Goal: Obtain resource: Download file/media

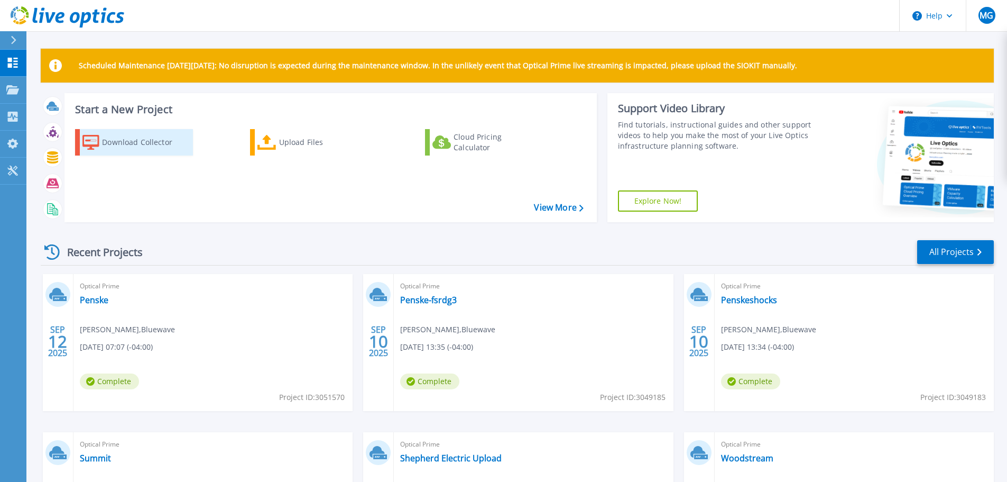
click at [139, 143] on div "Download Collector" at bounding box center [144, 142] width 85 height 21
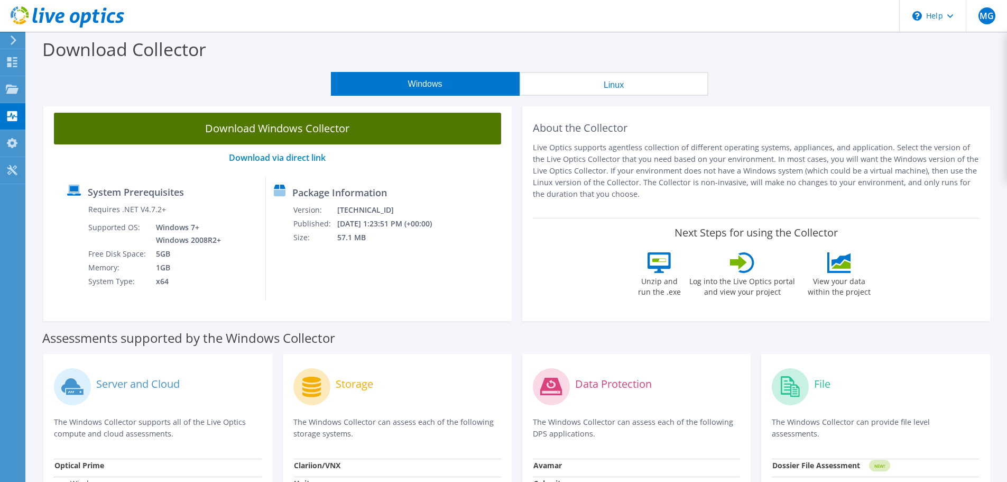
click at [296, 129] on link "Download Windows Collector" at bounding box center [277, 129] width 447 height 32
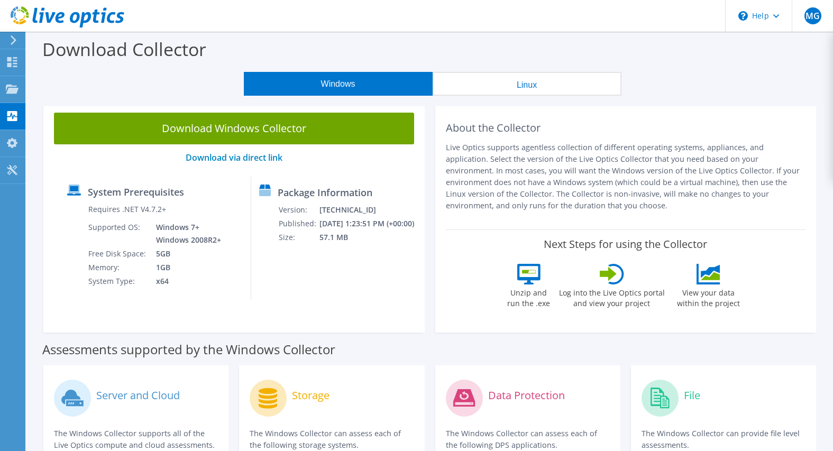
click at [36, 59] on div "Dashboard" at bounding box center [50, 62] width 50 height 26
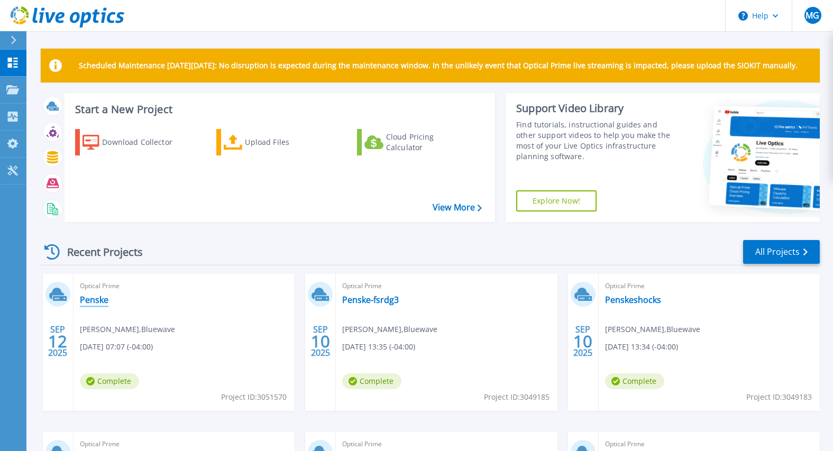
click at [91, 302] on link "Penske" at bounding box center [94, 300] width 29 height 11
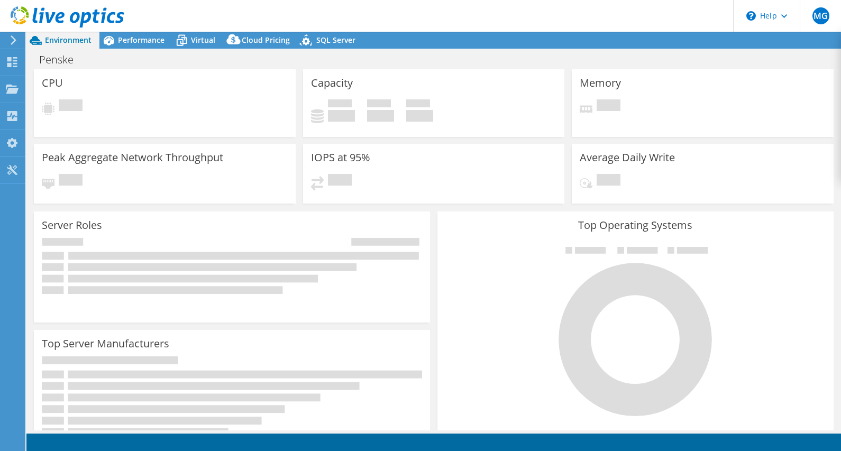
select select "USD"
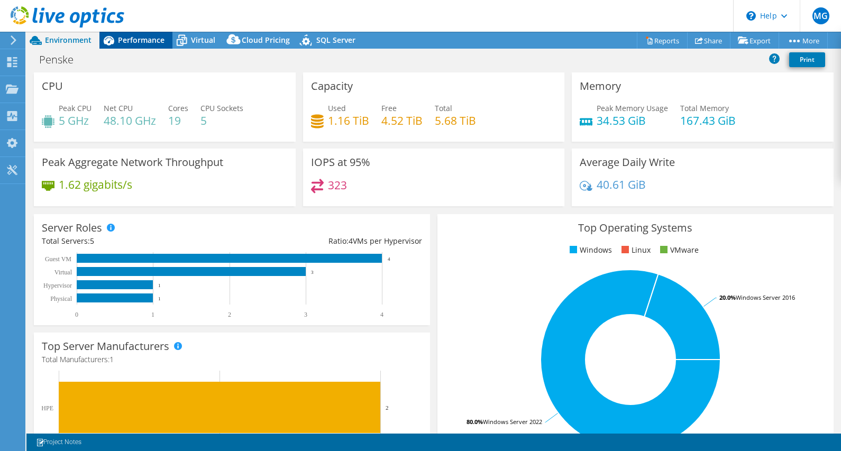
click at [132, 45] on div "Performance" at bounding box center [135, 40] width 73 height 17
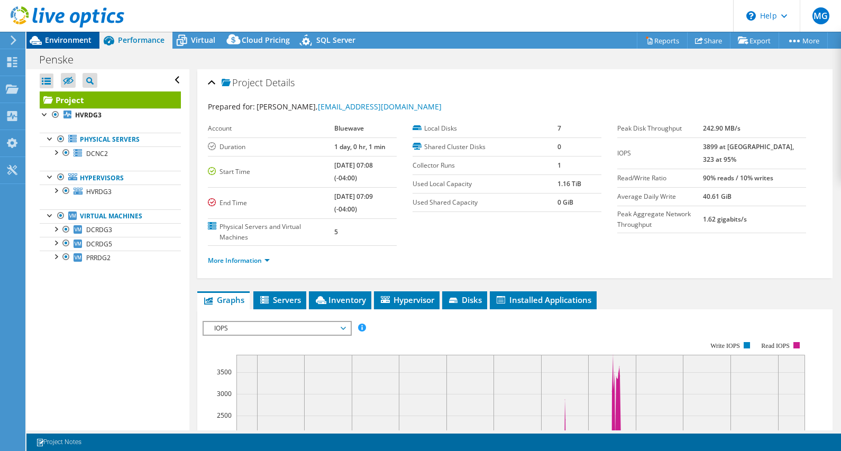
click at [69, 38] on span "Environment" at bounding box center [68, 40] width 47 height 10
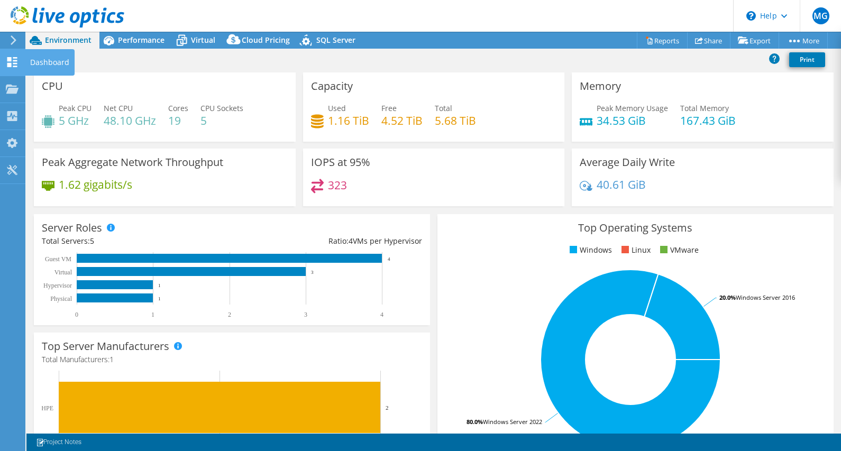
click at [50, 61] on div "Dashboard" at bounding box center [50, 62] width 50 height 26
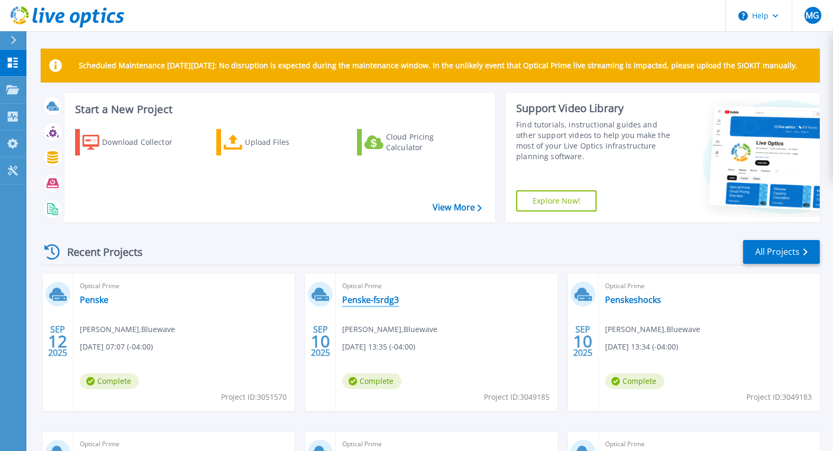
click at [387, 300] on link "Penske-fsrdg3" at bounding box center [370, 300] width 57 height 11
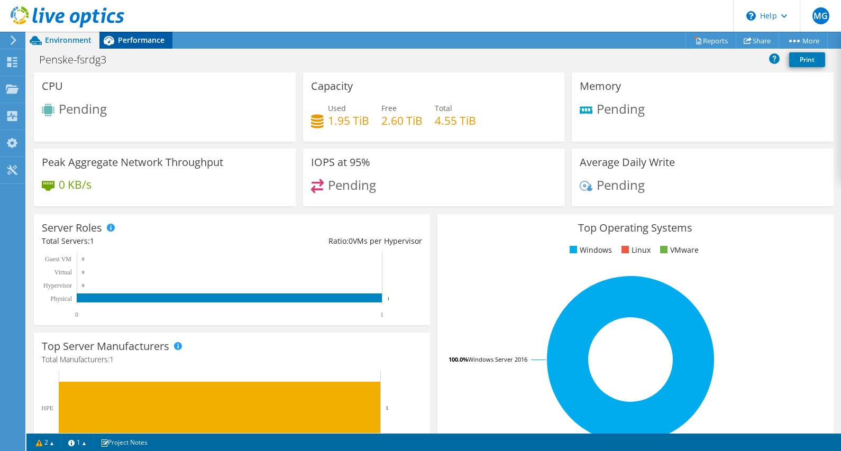
click at [143, 42] on span "Performance" at bounding box center [141, 40] width 47 height 10
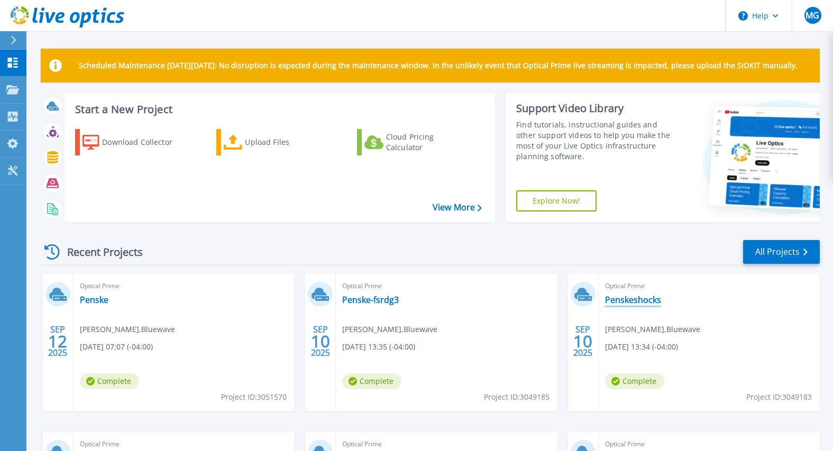
click at [643, 300] on link "Penskeshocks" at bounding box center [633, 300] width 56 height 11
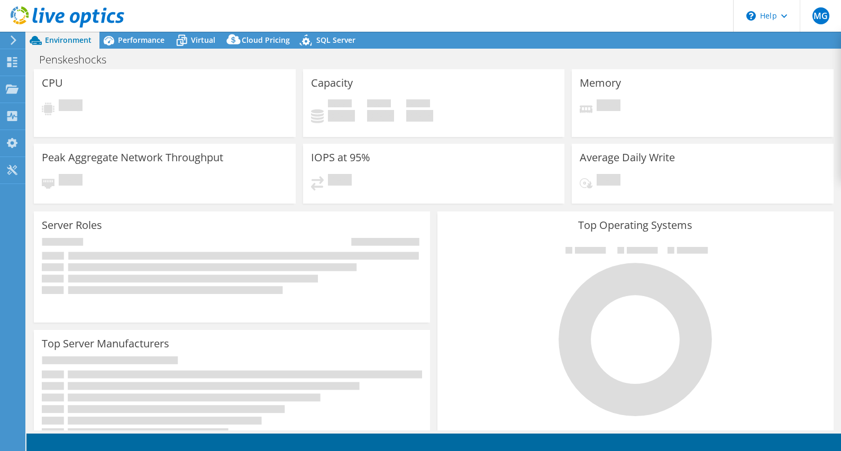
select select "USD"
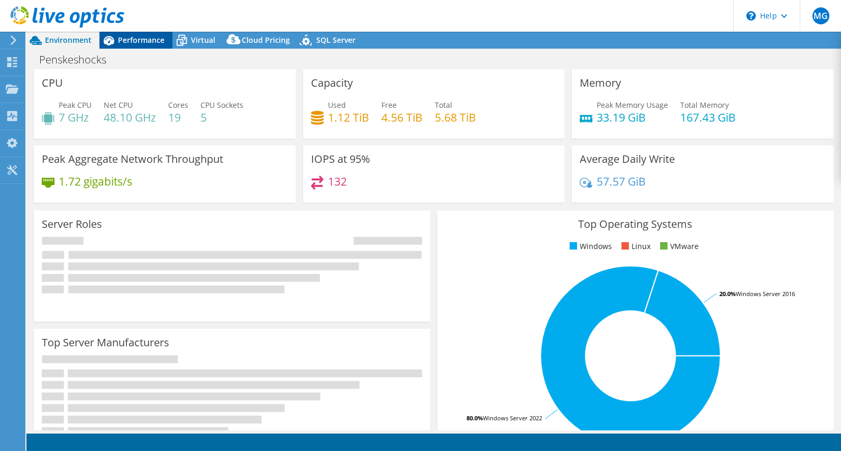
click at [138, 38] on span "Performance" at bounding box center [141, 40] width 47 height 10
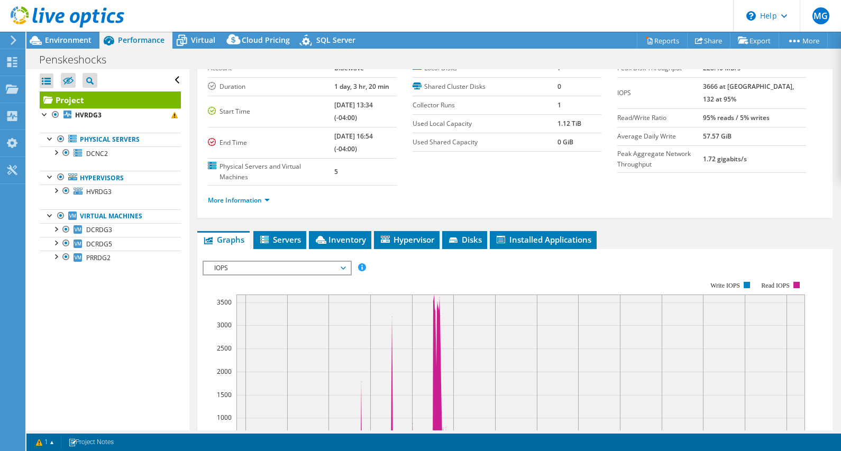
scroll to position [53, 0]
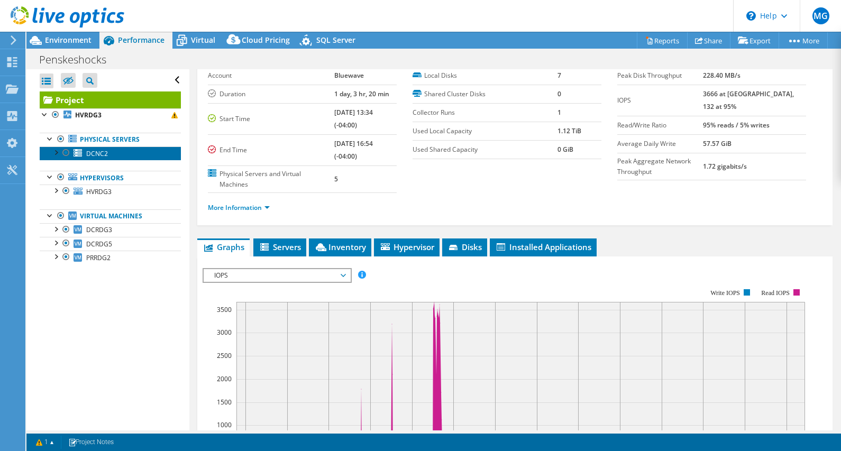
click at [103, 153] on span "DCNC2" at bounding box center [97, 153] width 22 height 9
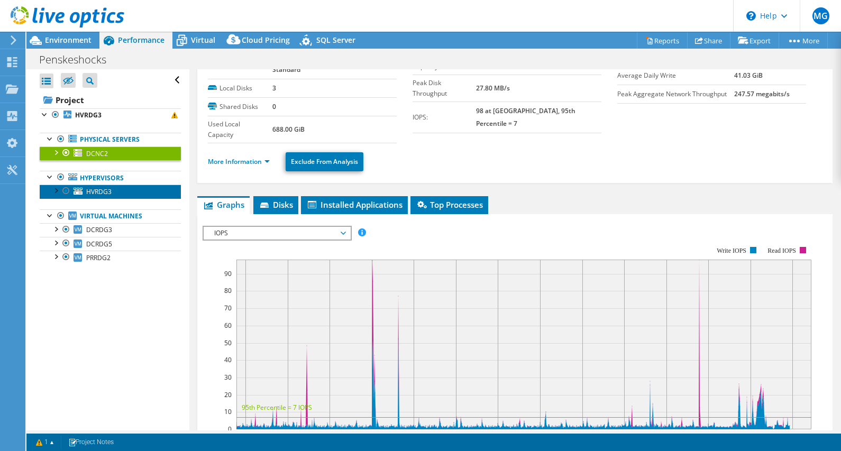
click at [103, 190] on span "HVRDG3" at bounding box center [98, 191] width 25 height 9
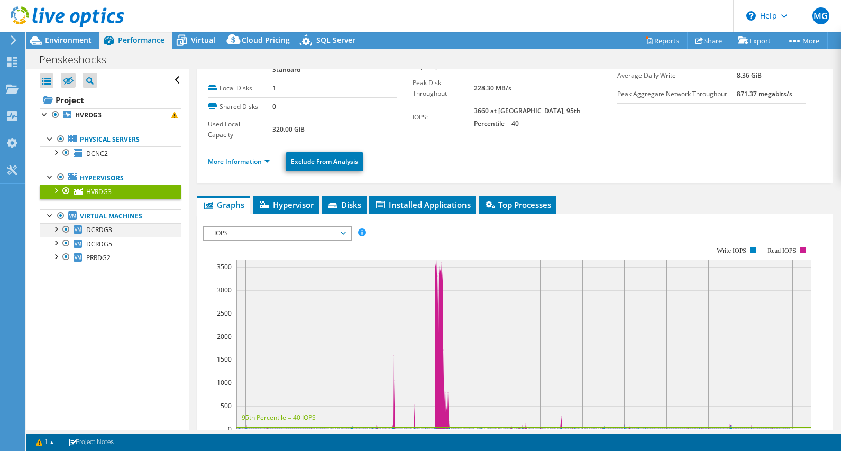
click at [57, 228] on div at bounding box center [55, 228] width 11 height 11
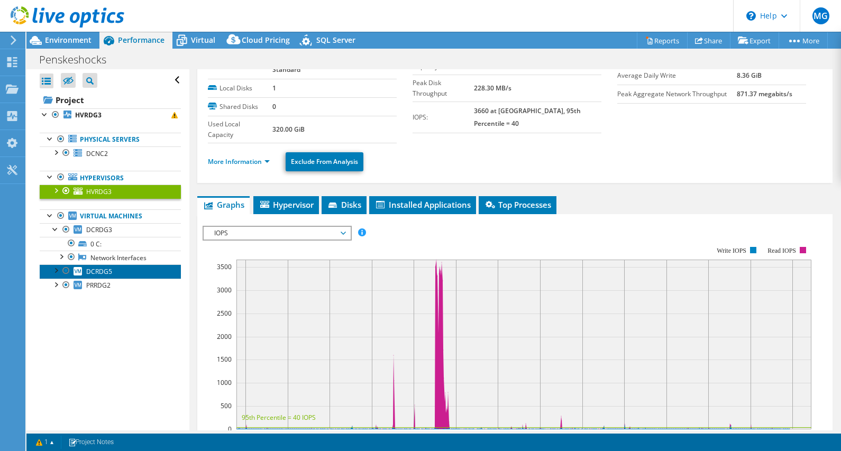
click at [47, 269] on link "DCRDG5" at bounding box center [110, 271] width 141 height 14
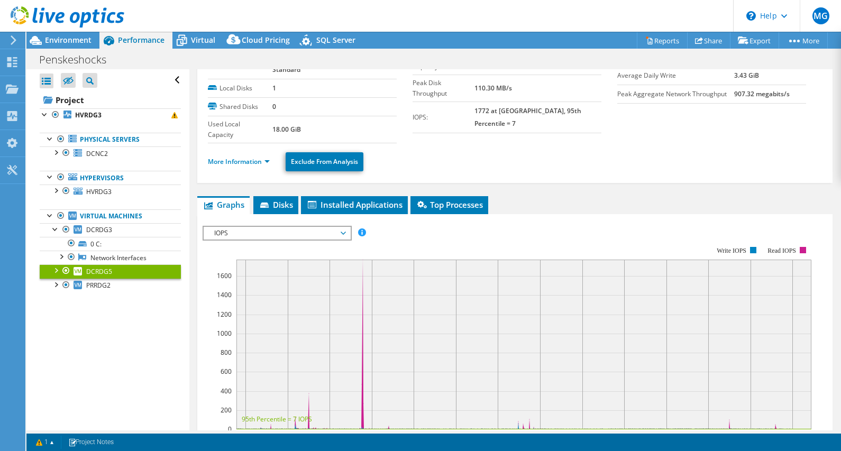
click at [55, 272] on div at bounding box center [55, 269] width 11 height 11
click at [54, 309] on div at bounding box center [55, 311] width 11 height 11
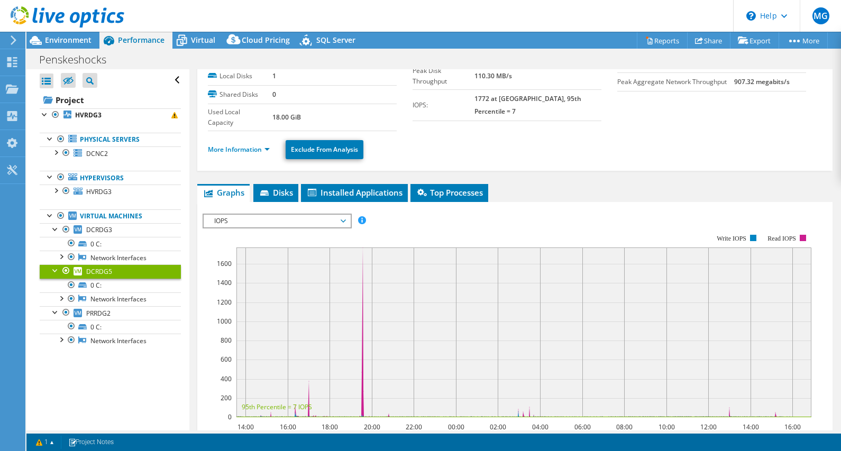
scroll to position [0, 0]
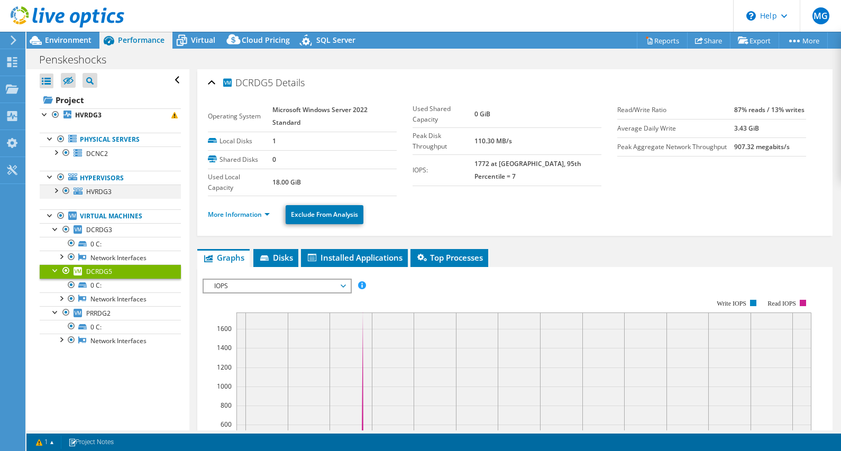
click at [56, 189] on div at bounding box center [55, 190] width 11 height 11
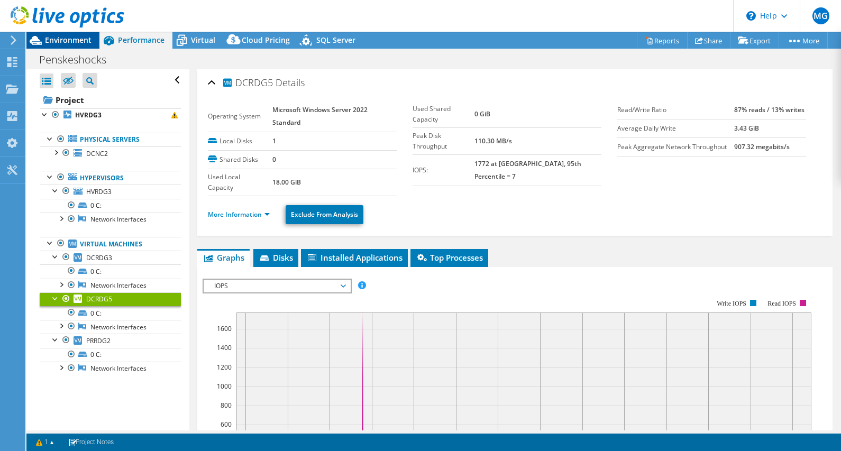
click at [71, 38] on span "Environment" at bounding box center [68, 40] width 47 height 10
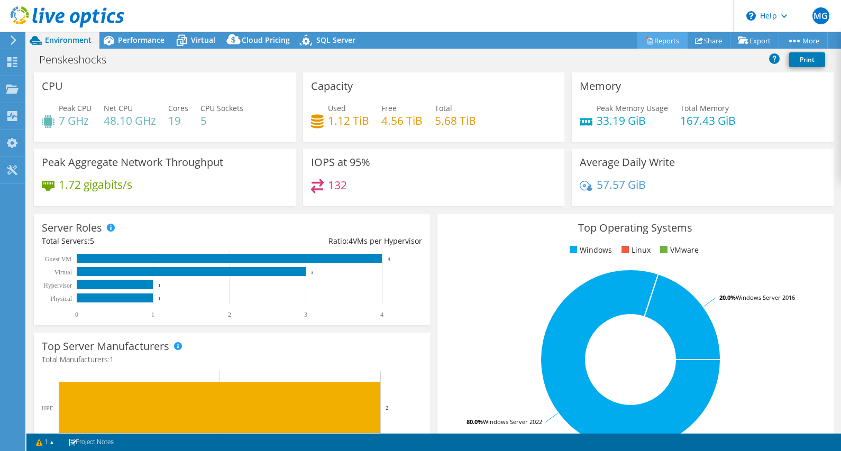
click at [651, 39] on link "Reports" at bounding box center [662, 40] width 51 height 16
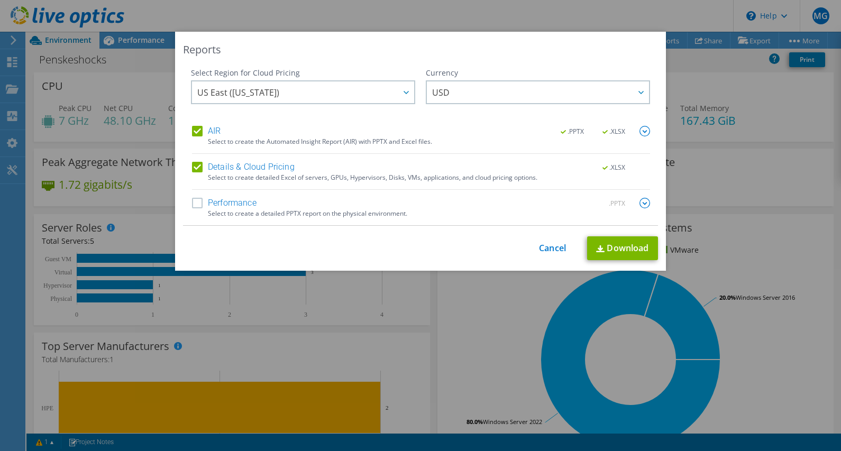
drag, startPoint x: 187, startPoint y: 203, endPoint x: 196, endPoint y: 203, distance: 8.5
click at [192, 203] on div "Select Region for Cloud Pricing Asia Pacific (Hong Kong) Asia Pacific (Mumbai) …" at bounding box center [420, 147] width 475 height 158
click at [194, 203] on label "Performance" at bounding box center [224, 203] width 65 height 11
click at [0, 0] on input "Performance" at bounding box center [0, 0] width 0 height 0
click at [610, 254] on link "Download" at bounding box center [622, 248] width 71 height 24
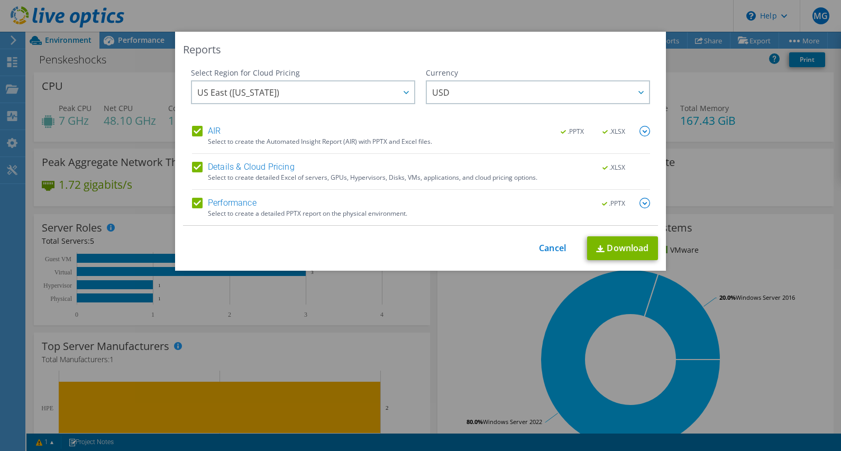
click at [554, 20] on div "Reports Select Region for Cloud Pricing Asia Pacific (Hong Kong) Asia Pacific (…" at bounding box center [420, 225] width 841 height 451
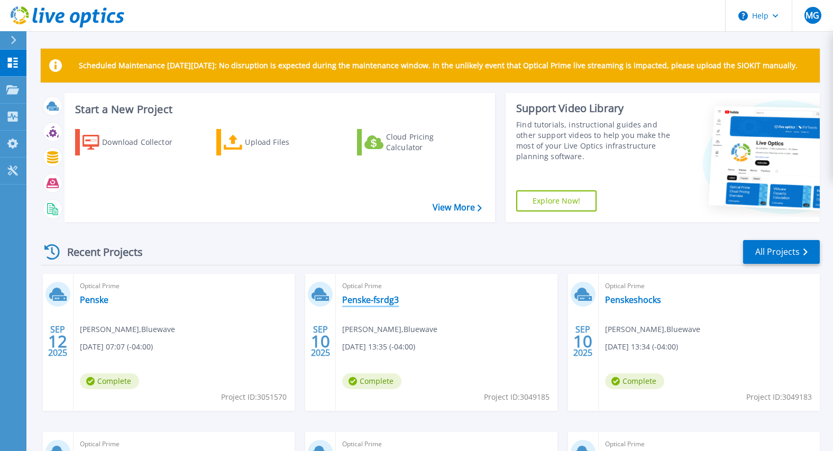
click at [375, 299] on link "Penske-fsrdg3" at bounding box center [370, 300] width 57 height 11
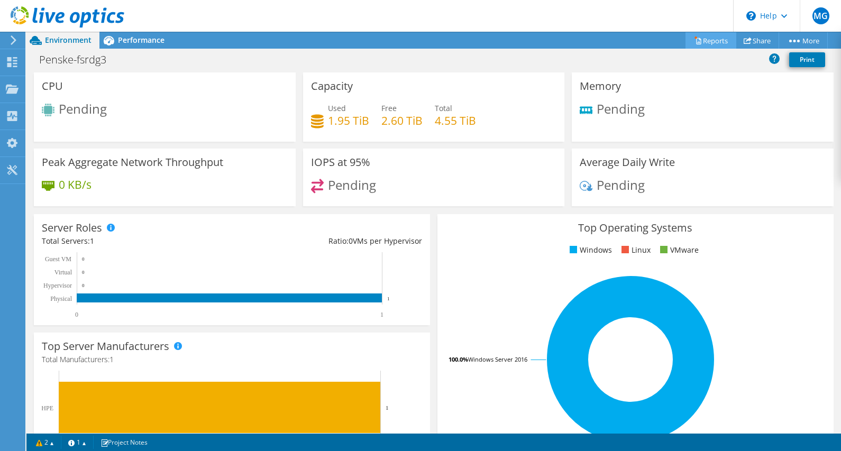
click at [711, 39] on link "Reports" at bounding box center [710, 40] width 51 height 16
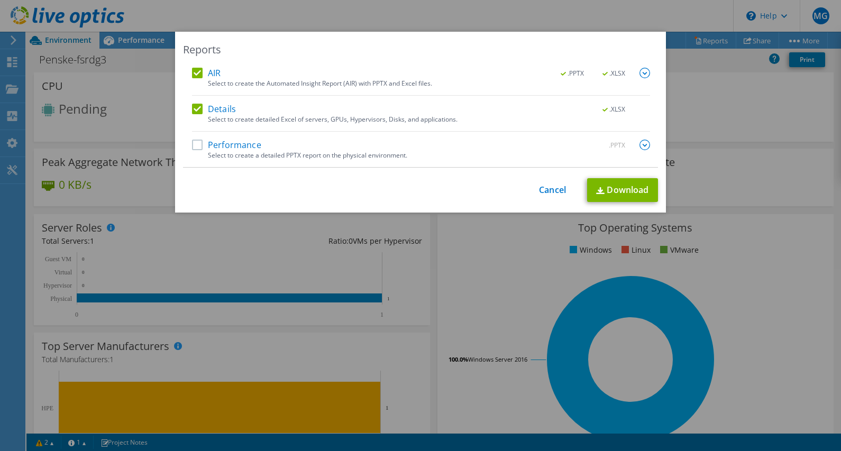
click at [220, 143] on label "Performance" at bounding box center [226, 145] width 69 height 11
click at [0, 0] on input "Performance" at bounding box center [0, 0] width 0 height 0
click at [621, 191] on link "Download" at bounding box center [622, 190] width 71 height 24
click at [781, 126] on div "Reports AIR .PPTX .XLSX Select to create the Automated Insight Report (AIR) wit…" at bounding box center [420, 226] width 841 height 388
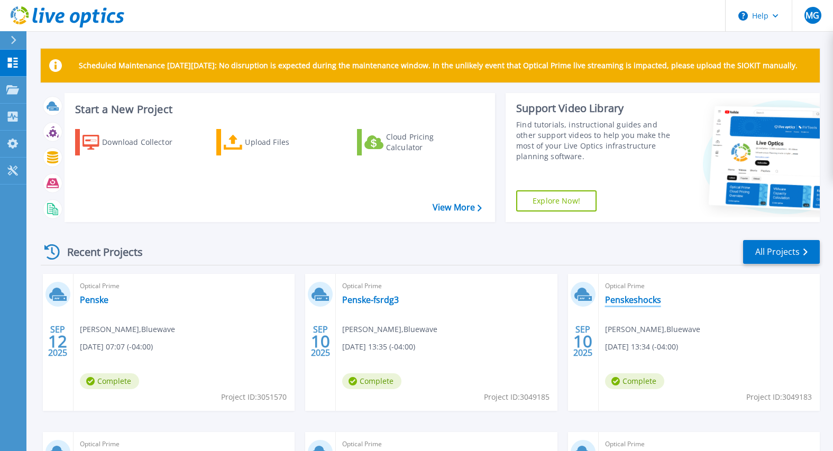
click at [647, 298] on link "Penskeshocks" at bounding box center [633, 300] width 56 height 11
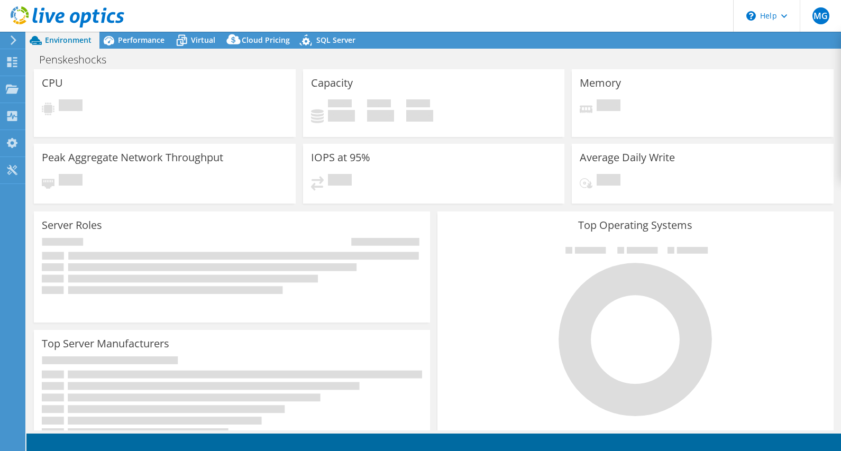
select select "USD"
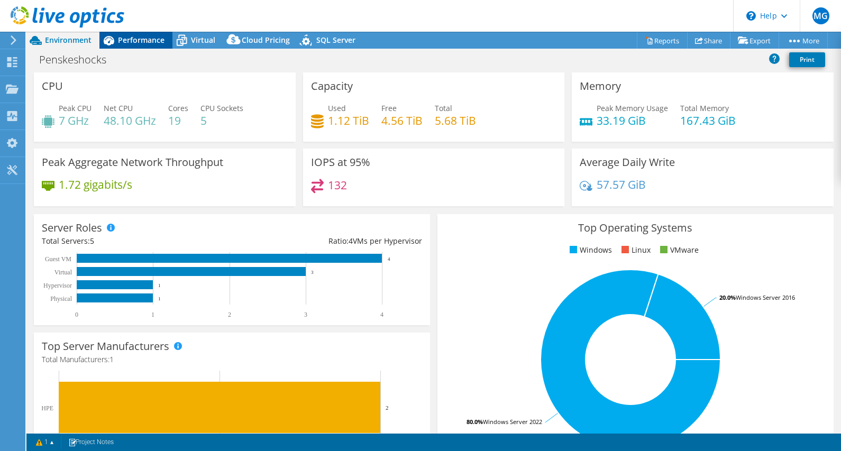
click at [140, 37] on span "Performance" at bounding box center [141, 40] width 47 height 10
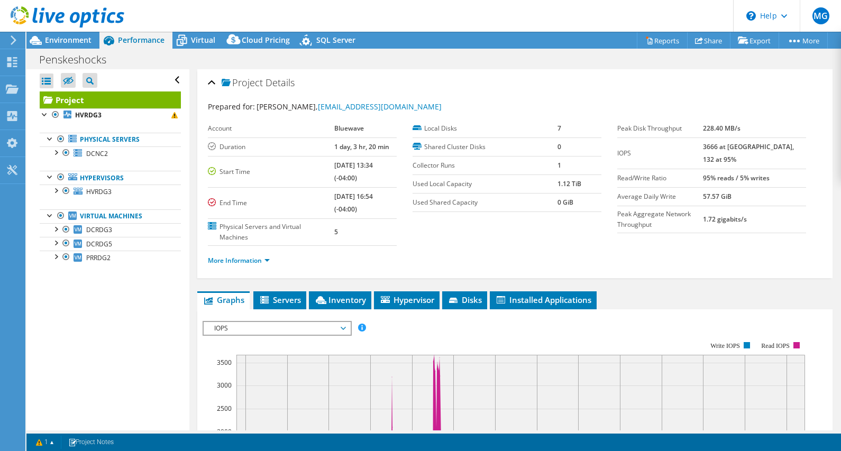
drag, startPoint x: 66, startPoint y: 33, endPoint x: 202, endPoint y: 56, distance: 137.7
click at [64, 35] on div "MG End User [PERSON_NAME] [EMAIL_ADDRESS][DOMAIN_NAME] Bluewave My Profile Log …" at bounding box center [420, 225] width 841 height 451
click at [663, 43] on link "Reports" at bounding box center [662, 40] width 51 height 16
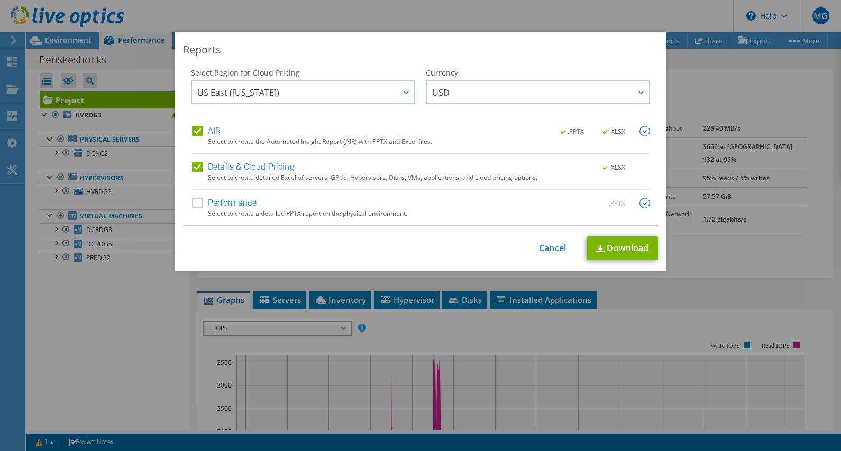
click at [238, 203] on label "Performance" at bounding box center [224, 203] width 65 height 11
click at [0, 0] on input "Performance" at bounding box center [0, 0] width 0 height 0
click at [621, 252] on link "Download" at bounding box center [622, 248] width 71 height 24
click at [548, 249] on link "Cancel" at bounding box center [552, 248] width 27 height 10
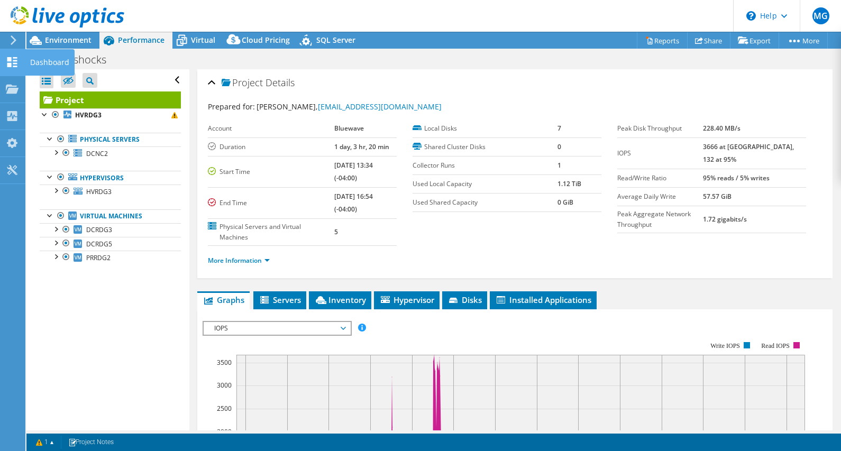
click at [18, 65] on icon at bounding box center [12, 62] width 13 height 10
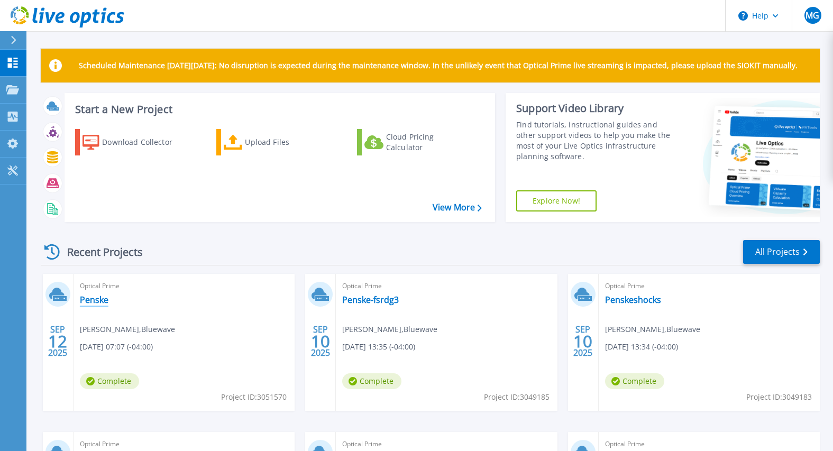
click at [100, 302] on link "Penske" at bounding box center [94, 300] width 29 height 11
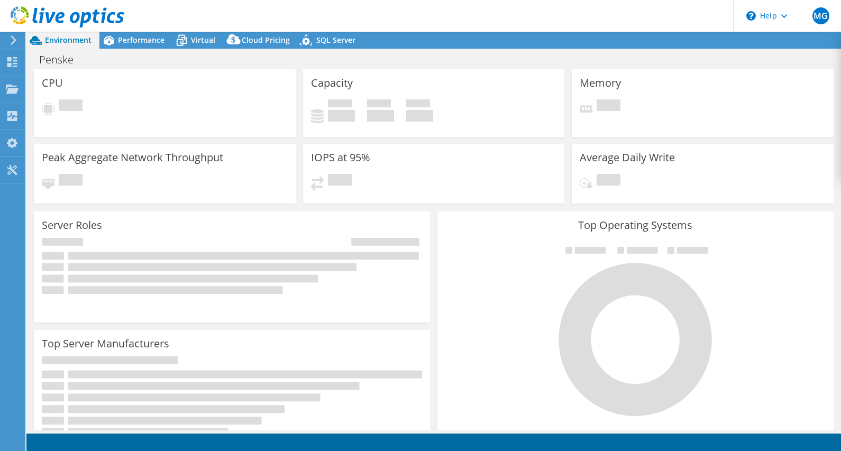
select select "USD"
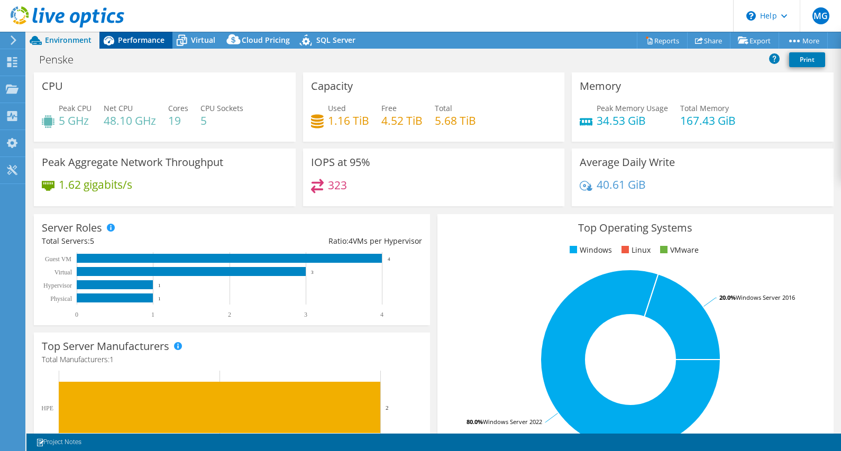
click at [151, 42] on span "Performance" at bounding box center [141, 40] width 47 height 10
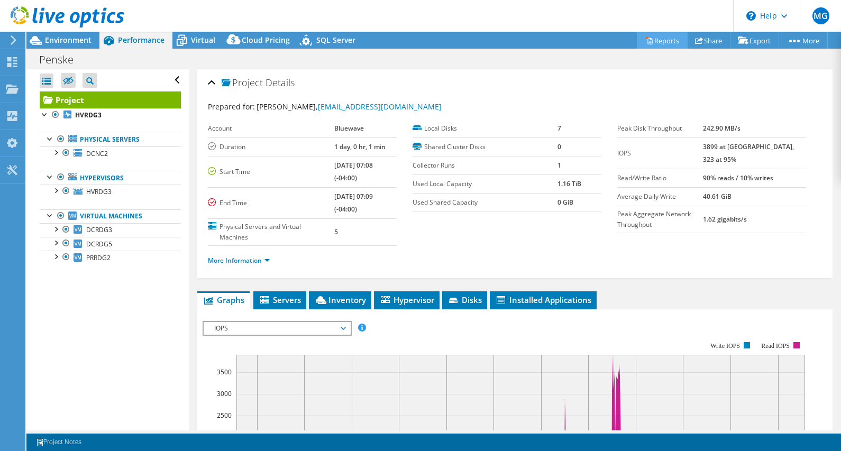
click at [656, 39] on link "Reports" at bounding box center [662, 40] width 51 height 16
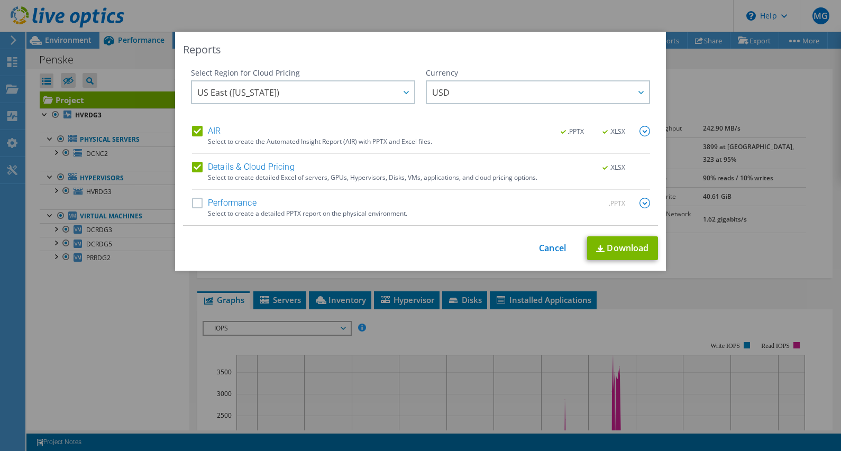
click at [210, 205] on label "Performance" at bounding box center [224, 203] width 65 height 11
click at [0, 0] on input "Performance" at bounding box center [0, 0] width 0 height 0
click at [622, 249] on link "Download" at bounding box center [622, 248] width 71 height 24
click at [831, 131] on div "Reports Select Region for Cloud Pricing Asia Pacific (Hong Kong) Asia Pacific (…" at bounding box center [420, 226] width 841 height 388
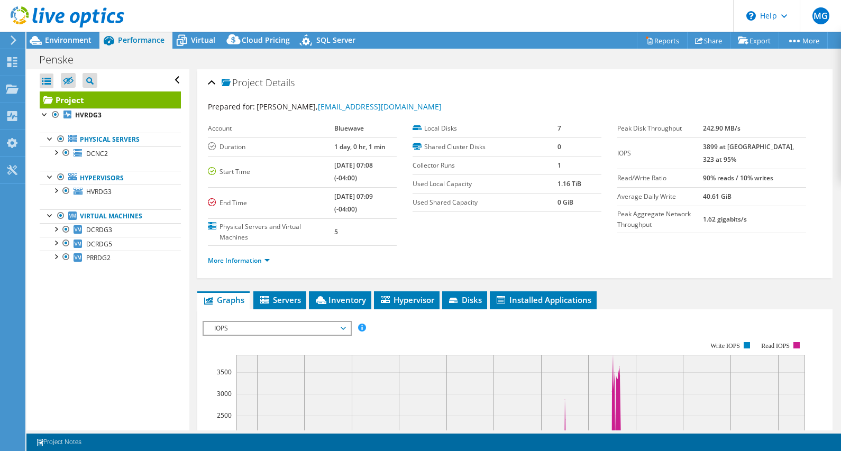
click at [8, 42] on div at bounding box center [12, 40] width 12 height 10
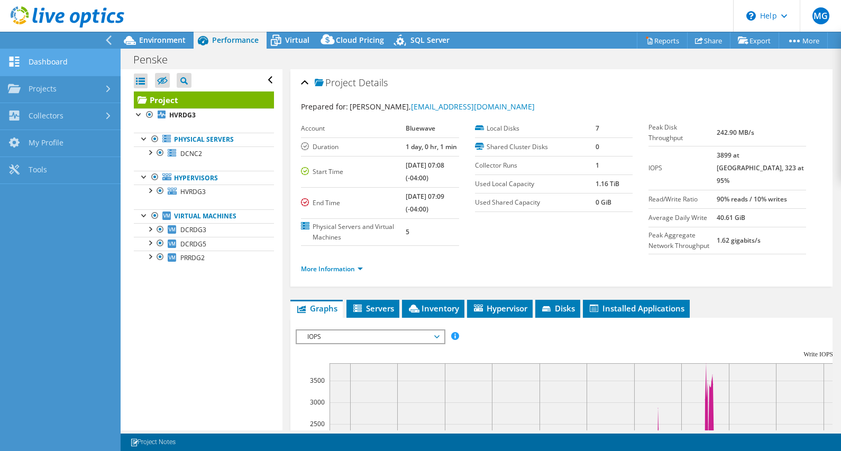
click at [54, 65] on link "Dashboard" at bounding box center [60, 62] width 121 height 27
